Goal: Task Accomplishment & Management: Use online tool/utility

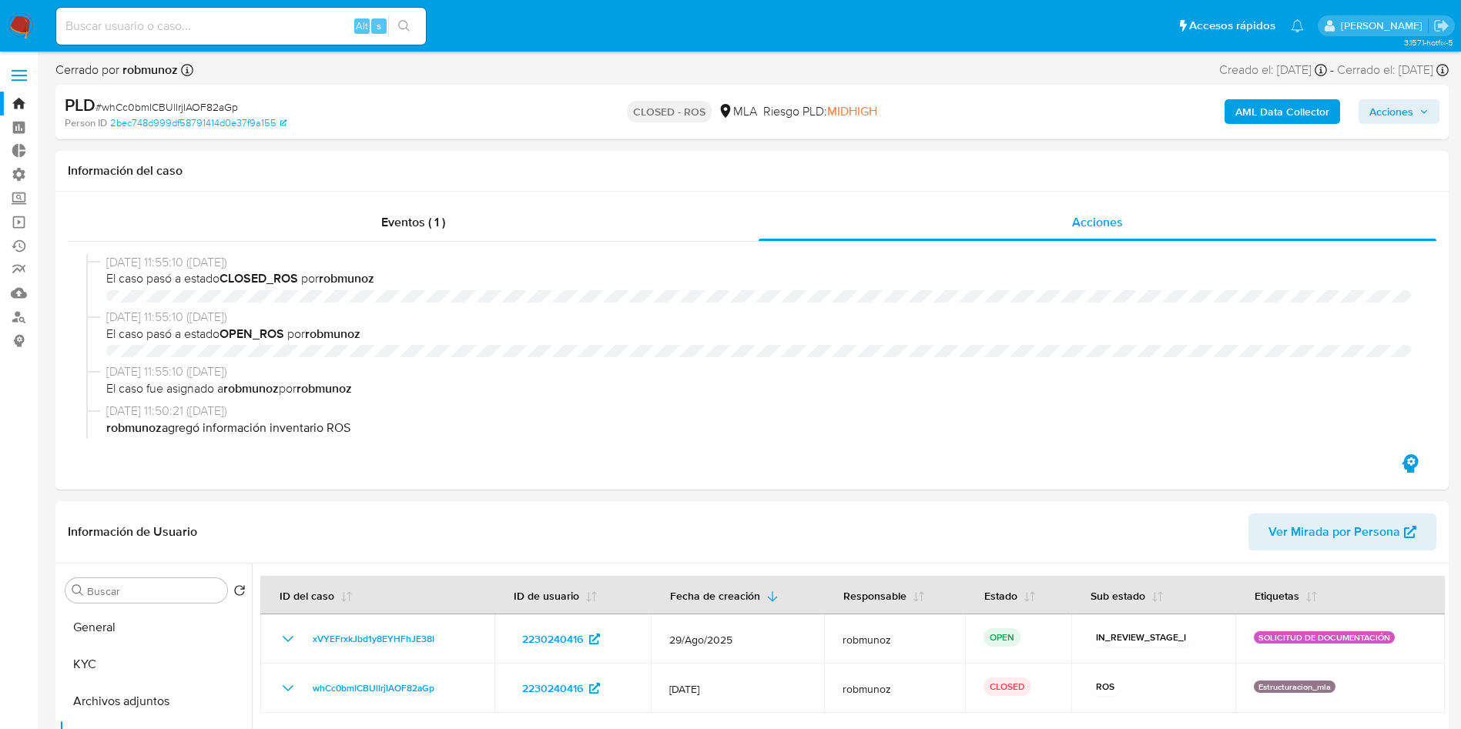
select select "10"
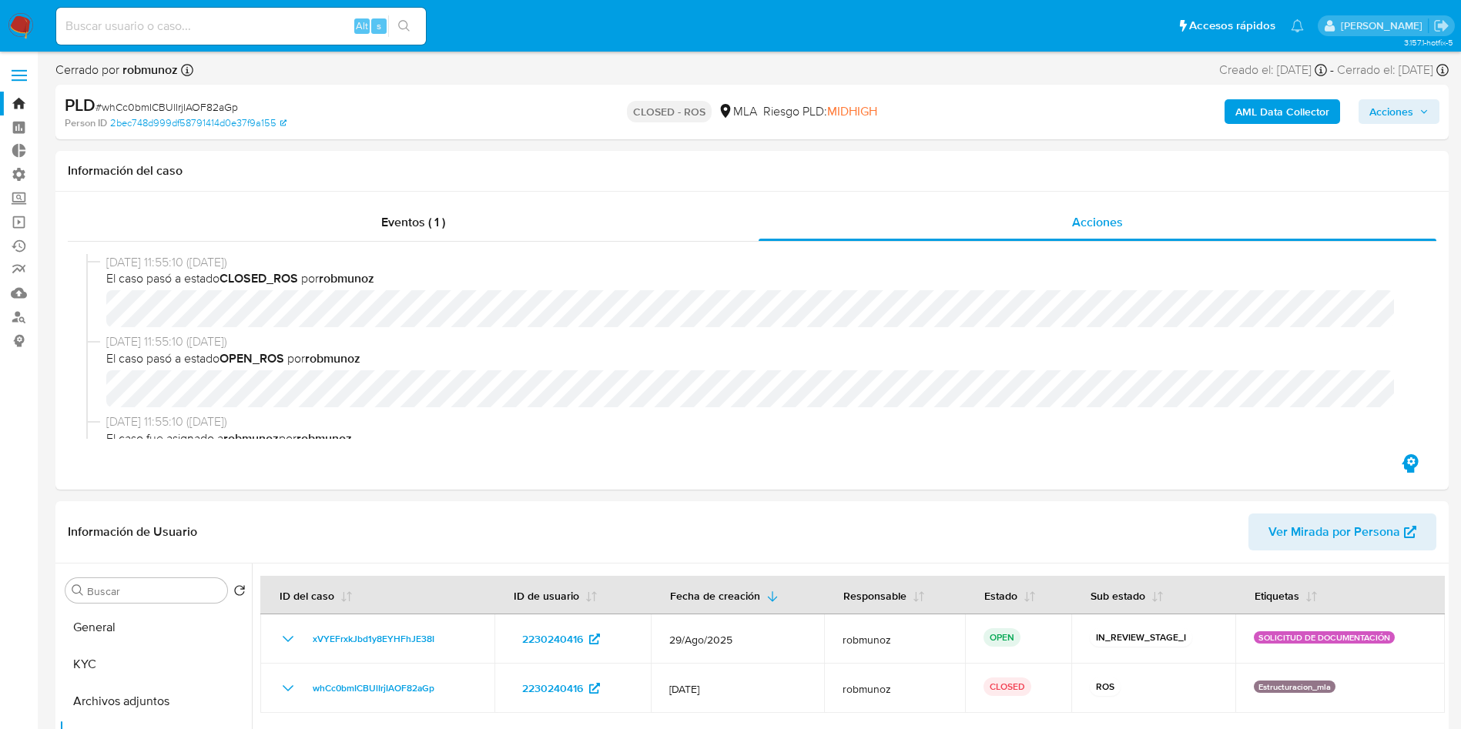
scroll to position [116, 0]
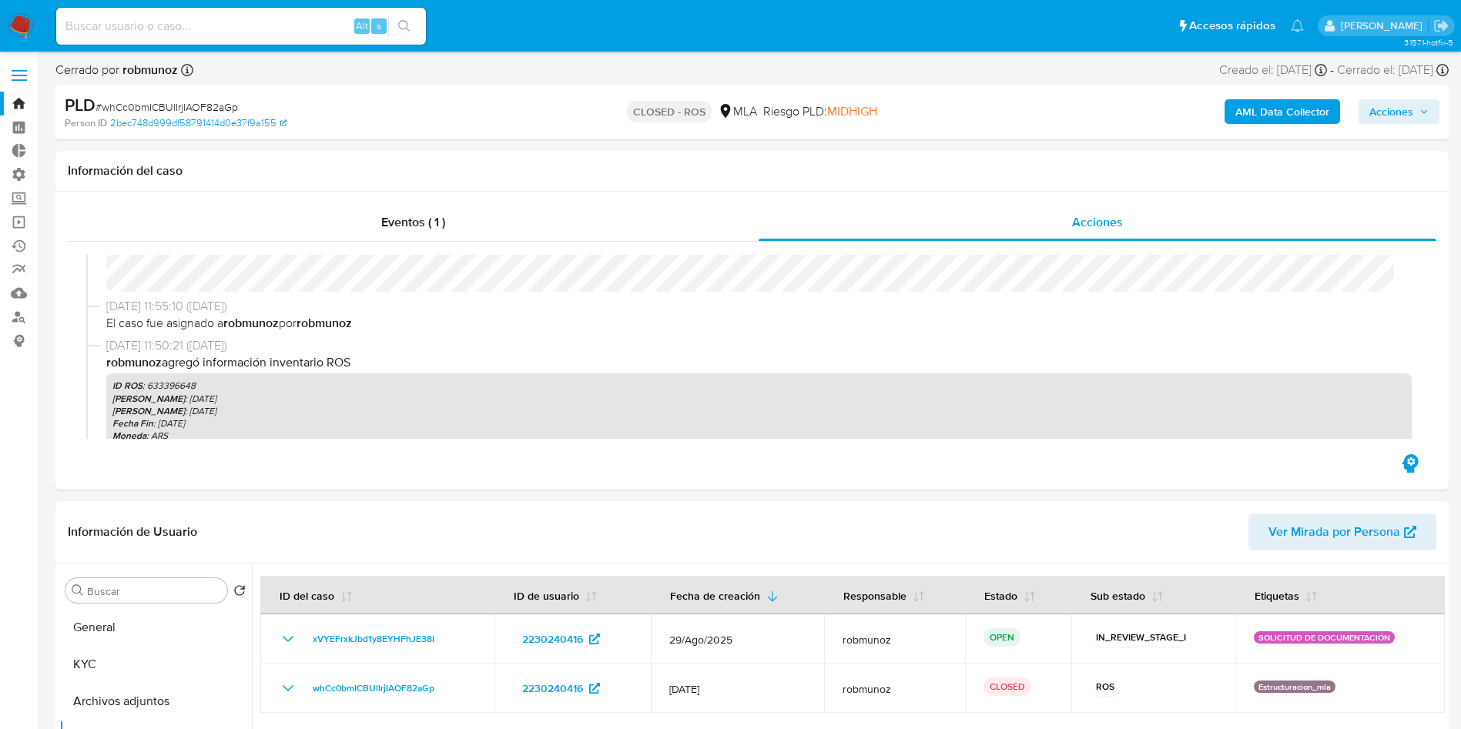
click at [31, 17] on img at bounding box center [21, 26] width 26 height 26
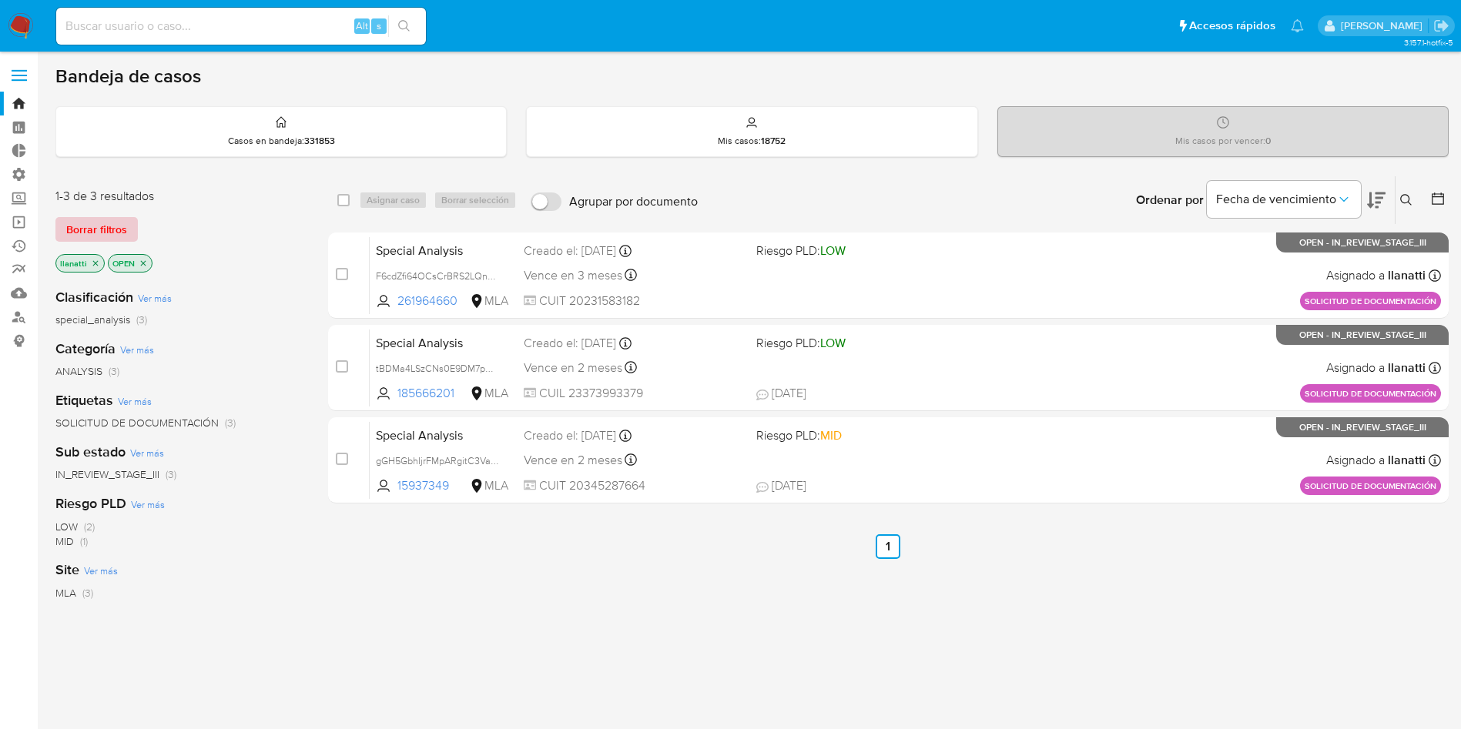
click at [115, 223] on span "Borrar filtros" at bounding box center [96, 230] width 61 height 22
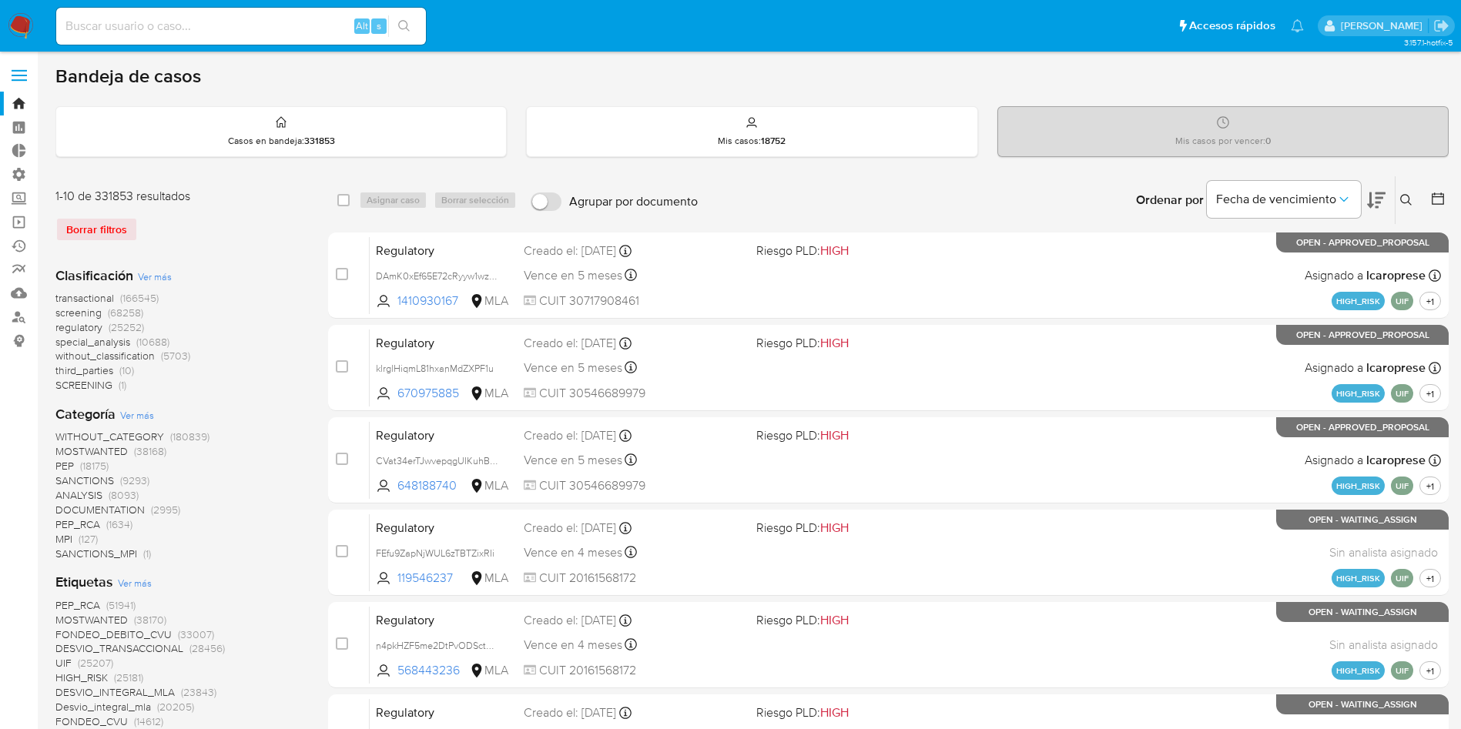
click at [17, 17] on img at bounding box center [21, 26] width 26 height 26
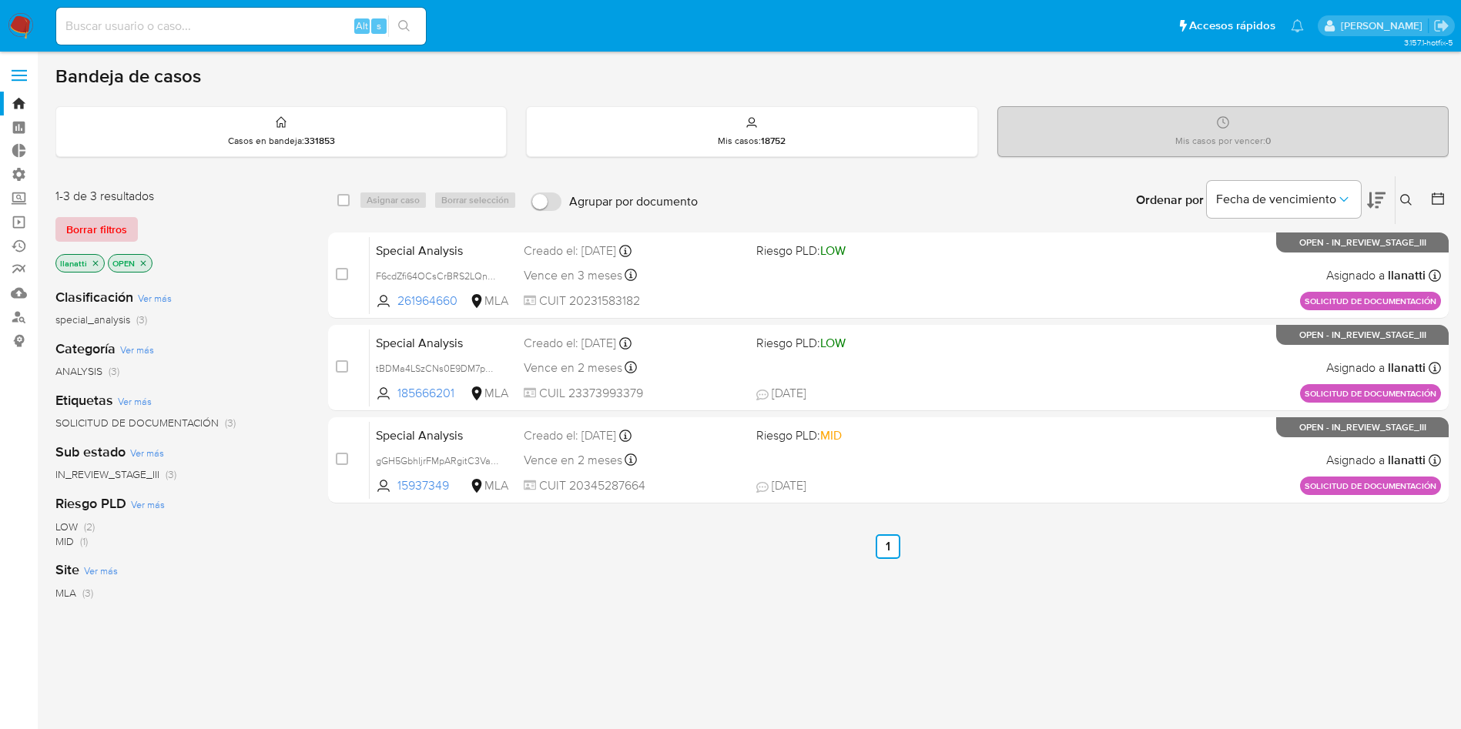
click at [116, 230] on span "Borrar filtros" at bounding box center [96, 230] width 61 height 22
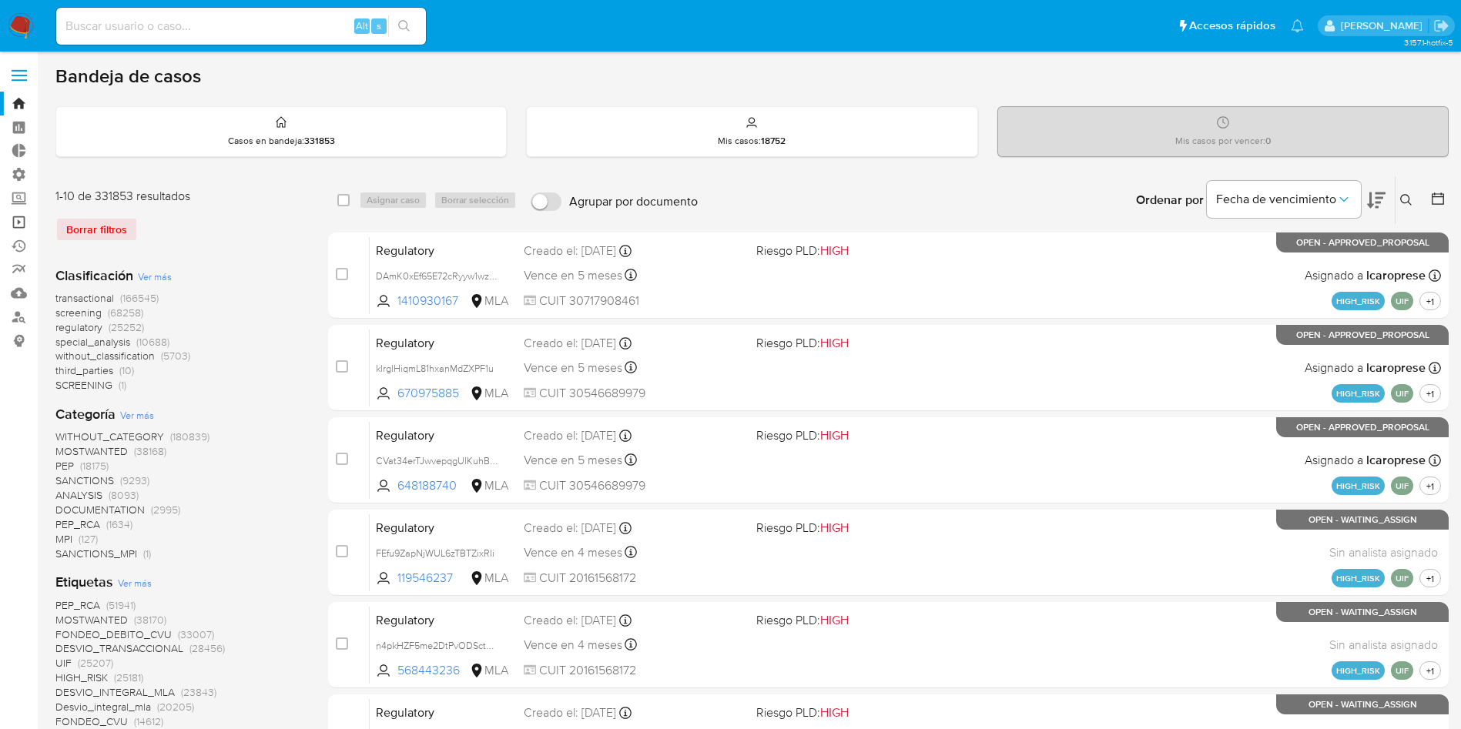
click at [14, 220] on link "Operaciones masivas" at bounding box center [91, 222] width 183 height 24
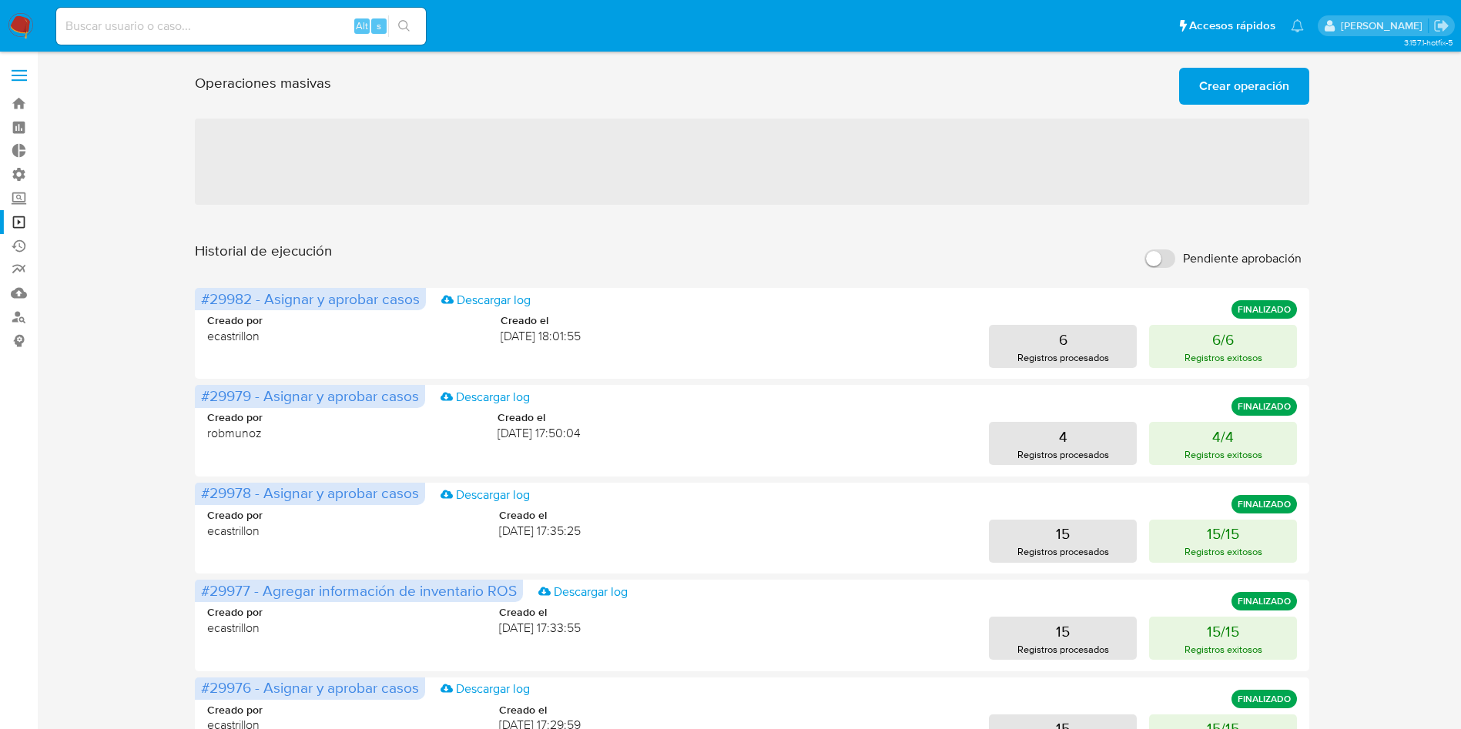
click at [1259, 92] on span "Crear operación" at bounding box center [1244, 86] width 90 height 34
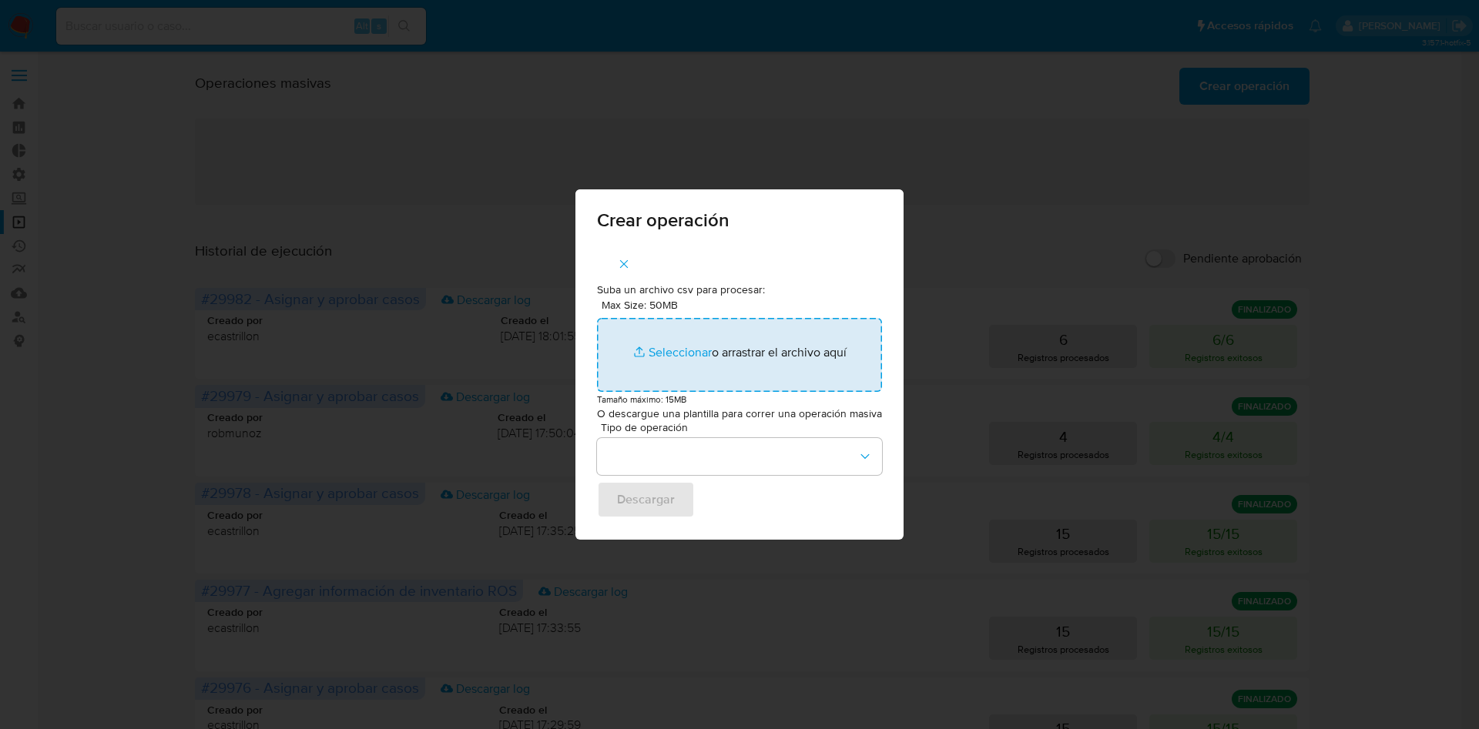
click at [689, 347] on input "Max Size: 50MB Seleccionar archivos" at bounding box center [739, 355] width 285 height 74
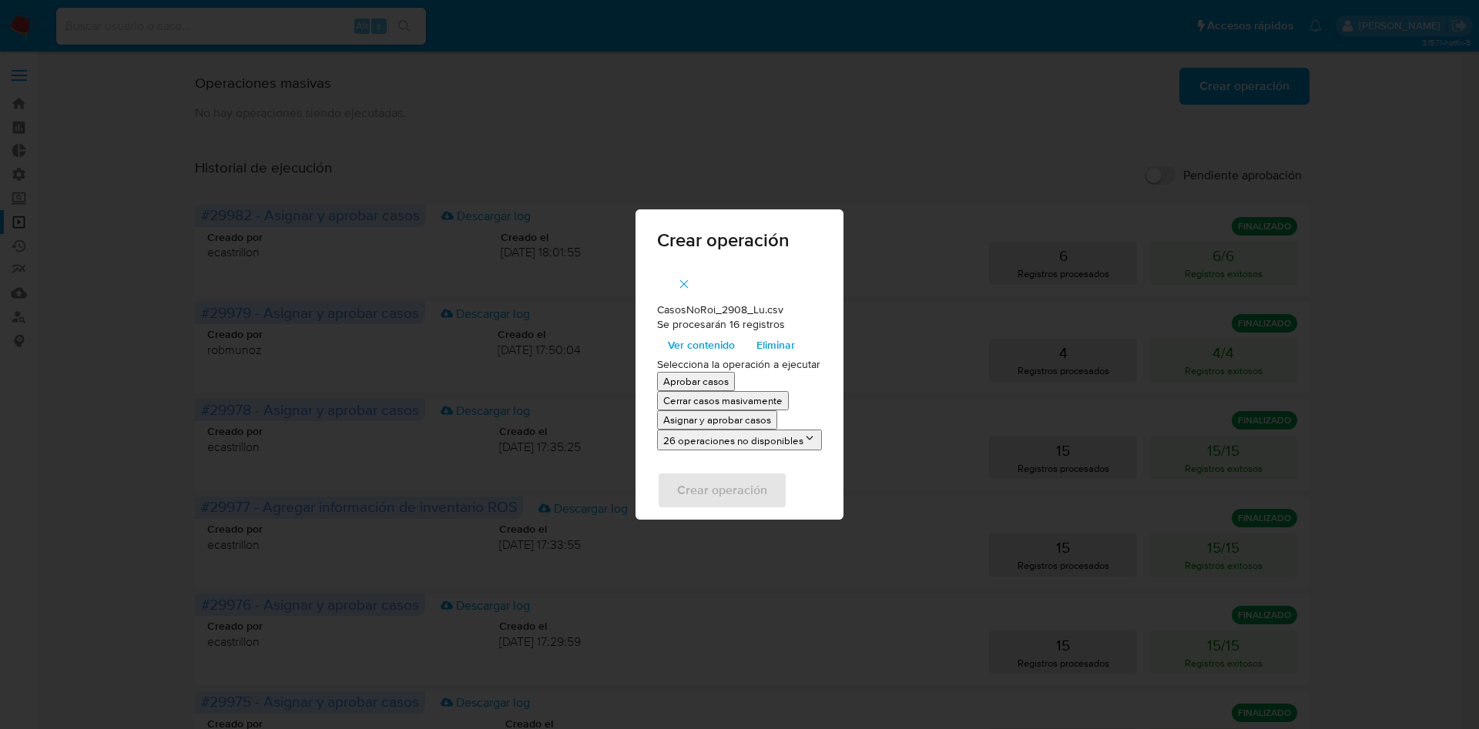
click at [695, 374] on p "Aprobar casos" at bounding box center [695, 381] width 65 height 15
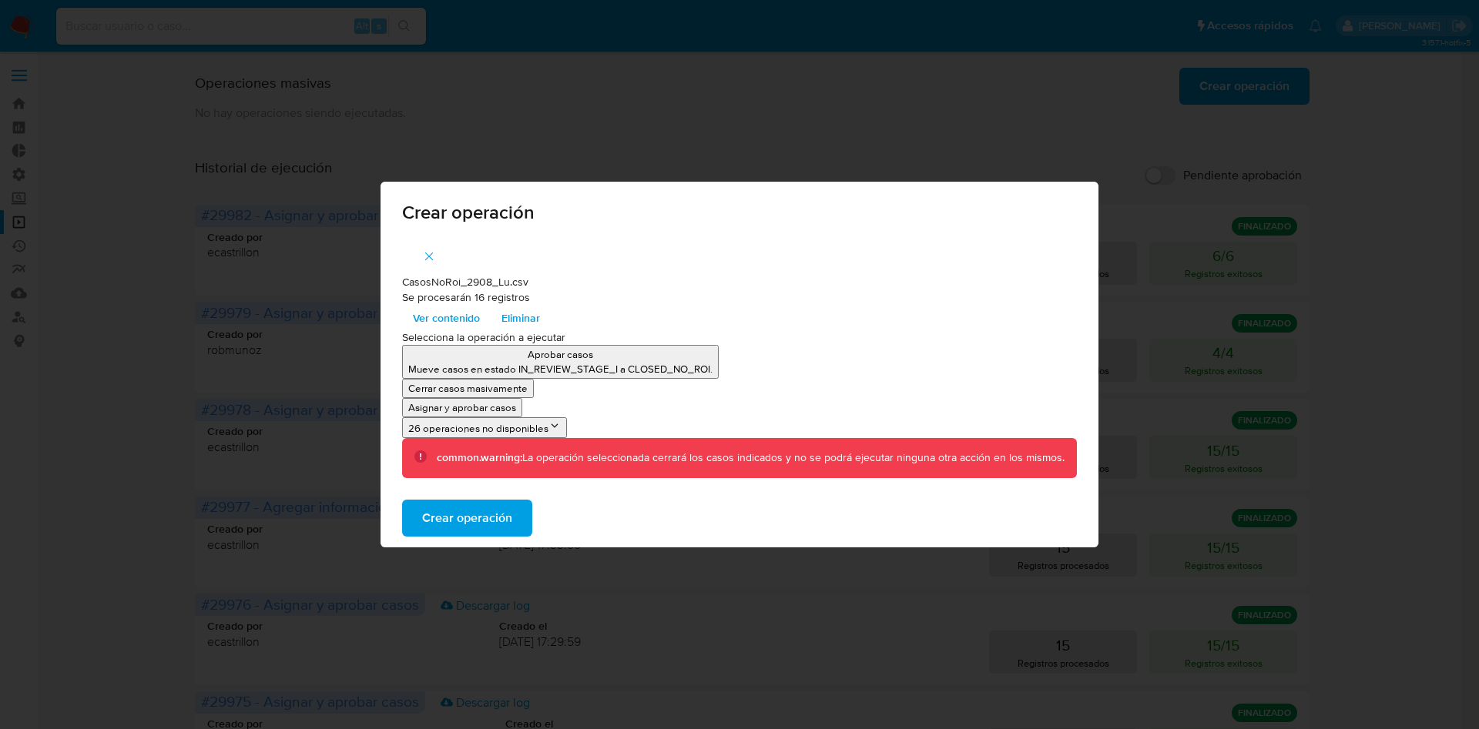
click at [501, 407] on p "Asignar y aprobar casos" at bounding box center [462, 408] width 108 height 15
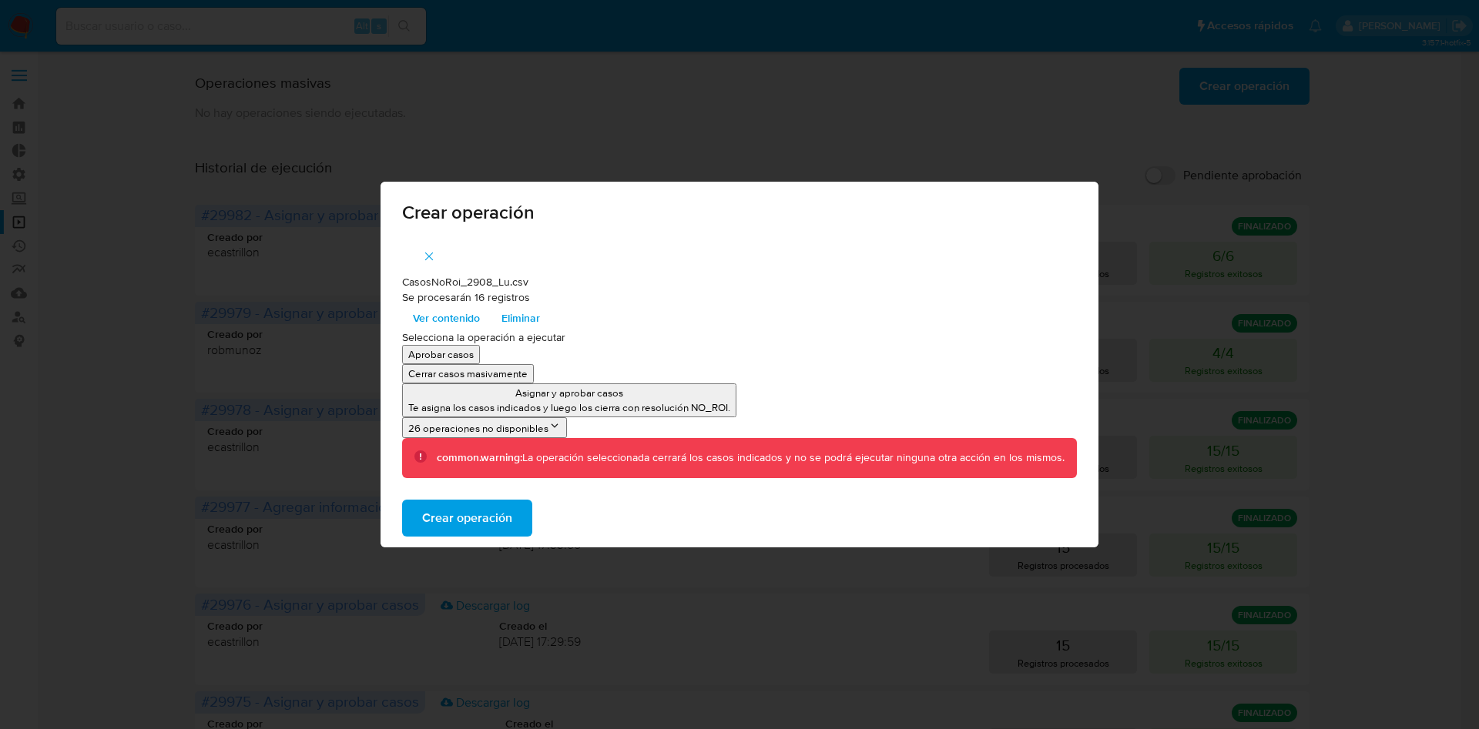
click at [470, 521] on span "Crear operación" at bounding box center [467, 518] width 90 height 34
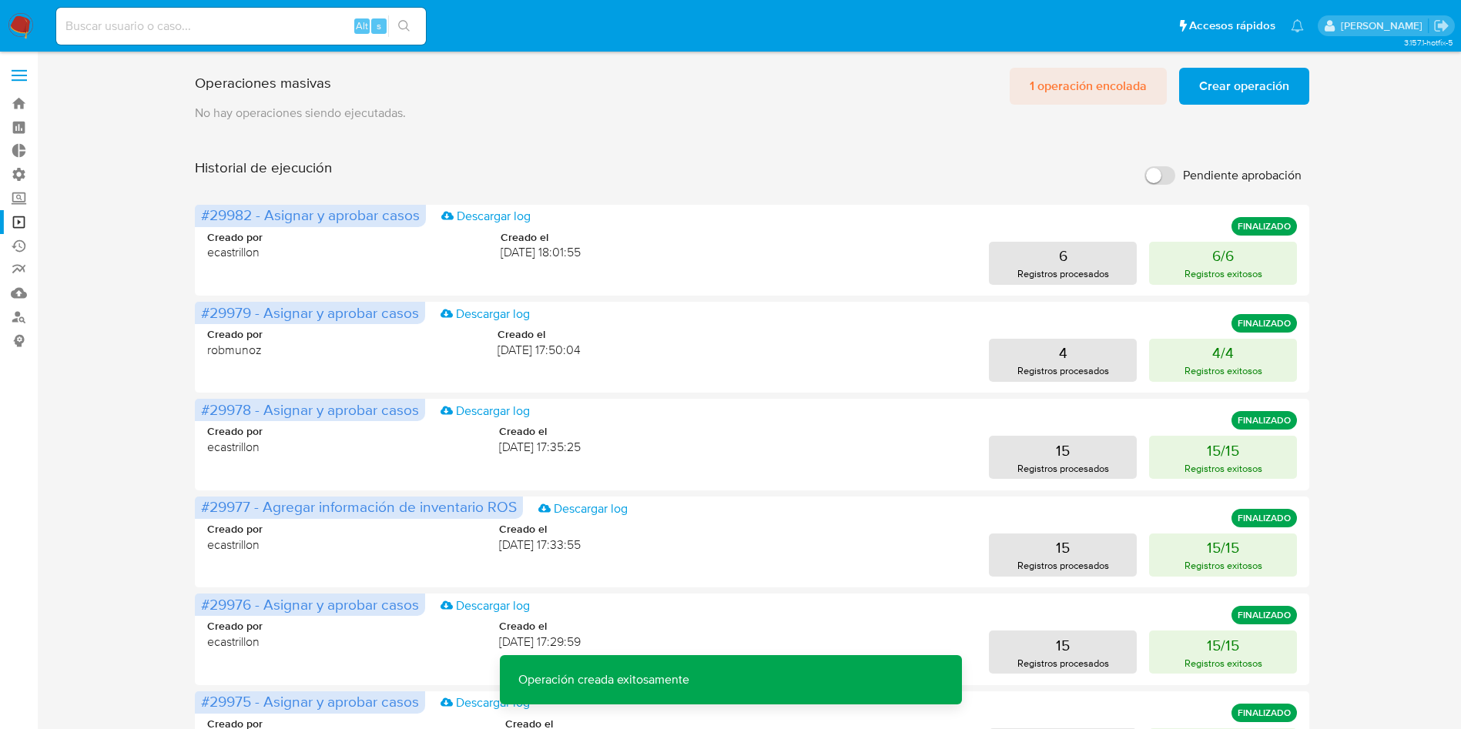
click at [1094, 92] on span "1 operación encolada" at bounding box center [1088, 86] width 117 height 34
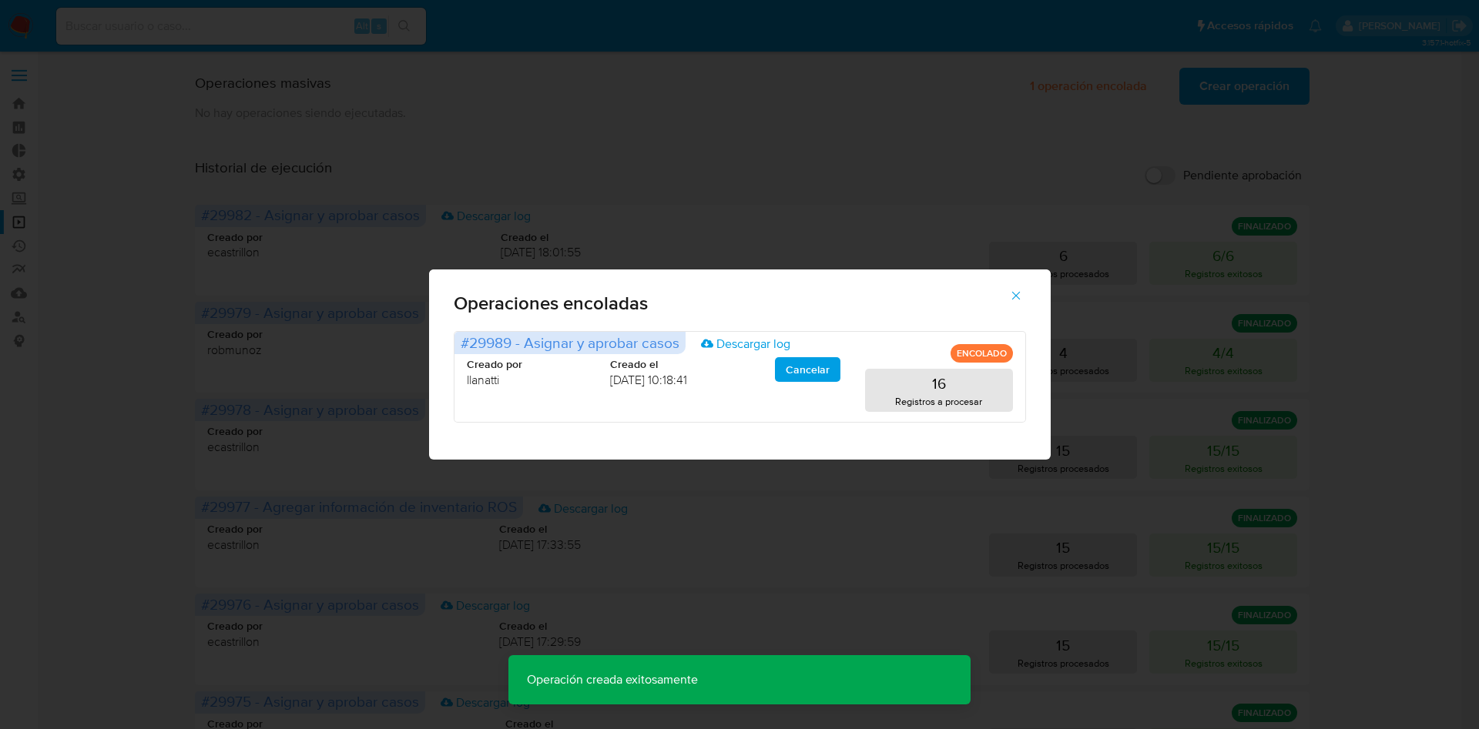
click at [1018, 293] on icon "button" at bounding box center [1015, 296] width 8 height 8
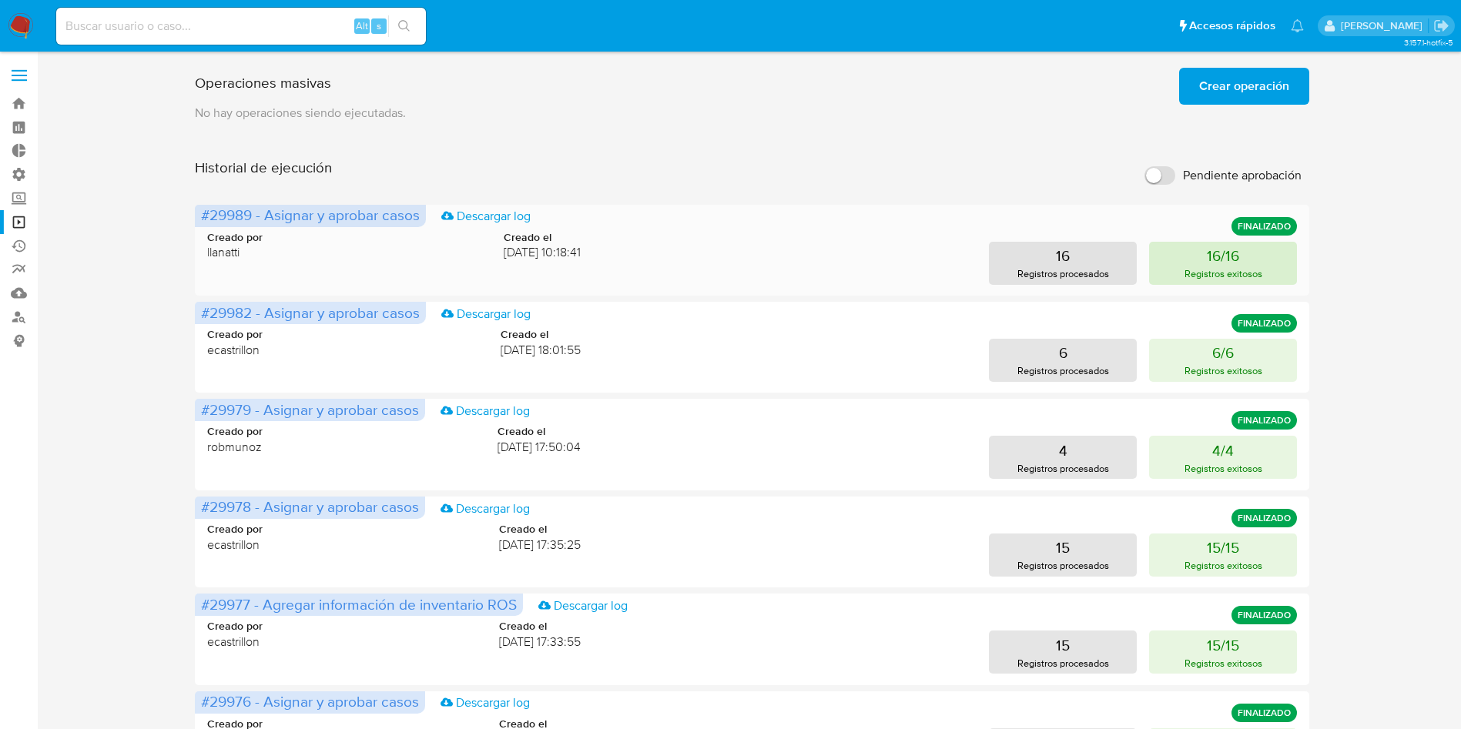
click at [1257, 265] on button "16/16 Registros exitosos" at bounding box center [1223, 263] width 148 height 43
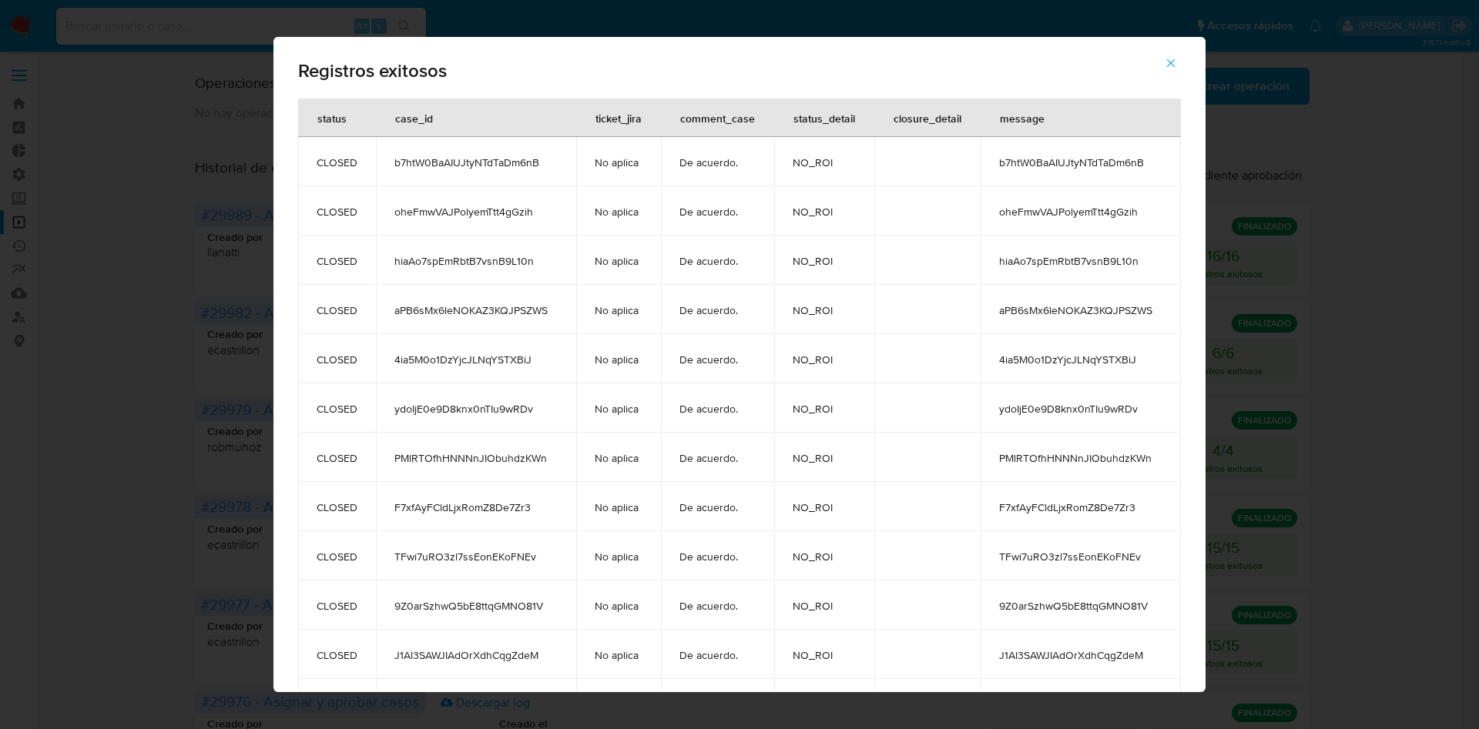
click at [1178, 63] on icon "button" at bounding box center [1171, 63] width 14 height 14
